Goal: Task Accomplishment & Management: Use online tool/utility

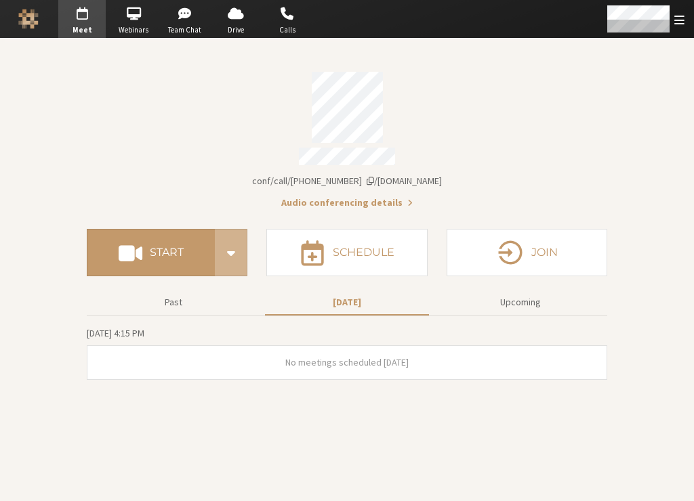
click at [182, 167] on section "Meeting link iotum.callbridge.rocks/conf/call/8587695 Audio conferencing details" at bounding box center [347, 136] width 520 height 148
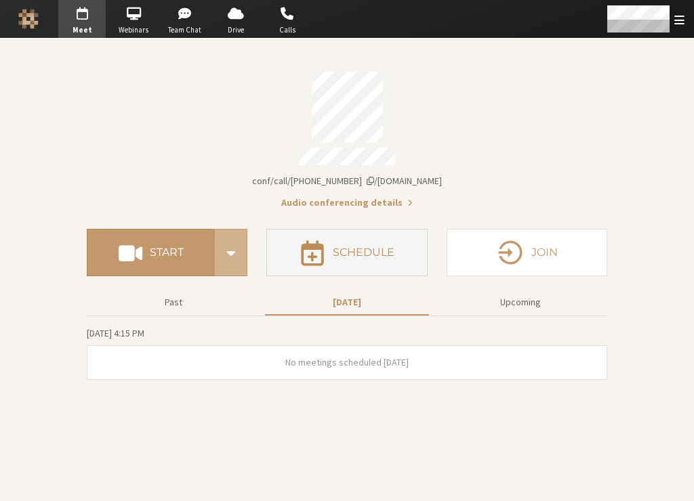
click at [335, 247] on h4 "Schedule" at bounding box center [364, 252] width 62 height 11
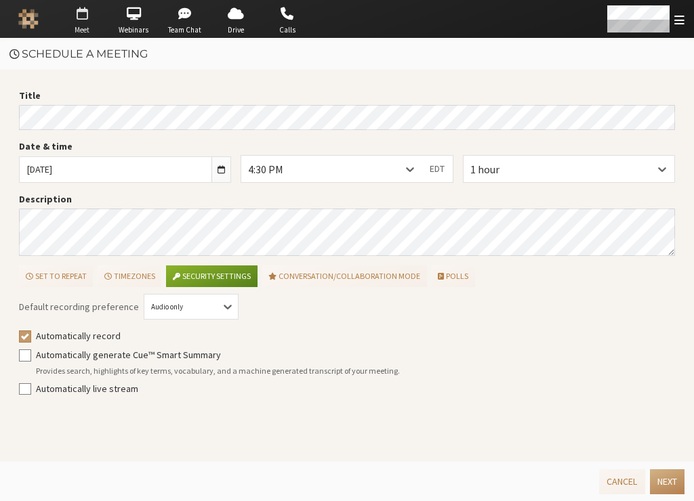
click at [87, 23] on span "button" at bounding box center [81, 14] width 47 height 22
